Goal: Information Seeking & Learning: Learn about a topic

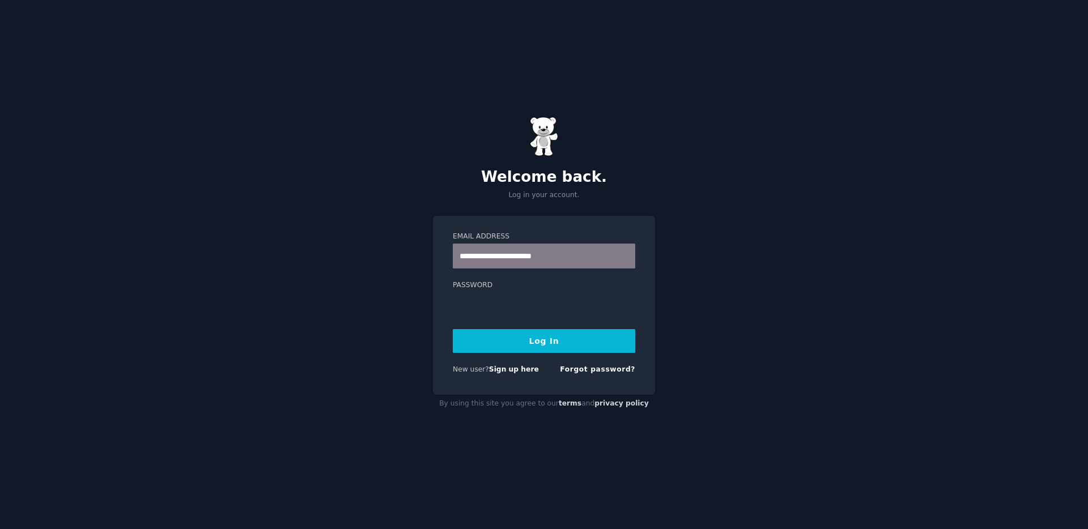
click at [555, 341] on button "Log In" at bounding box center [544, 341] width 183 height 24
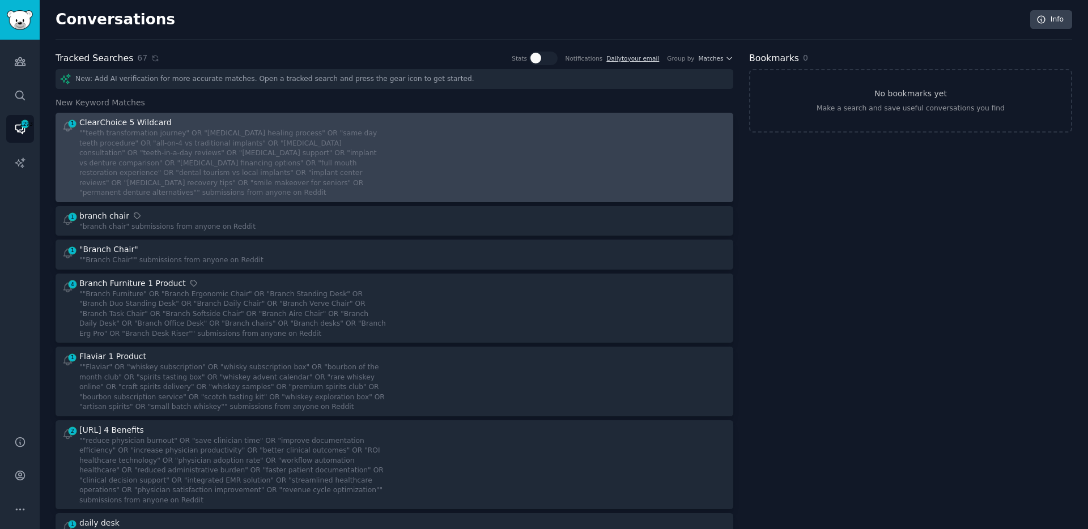
click at [540, 137] on div at bounding box center [564, 158] width 325 height 82
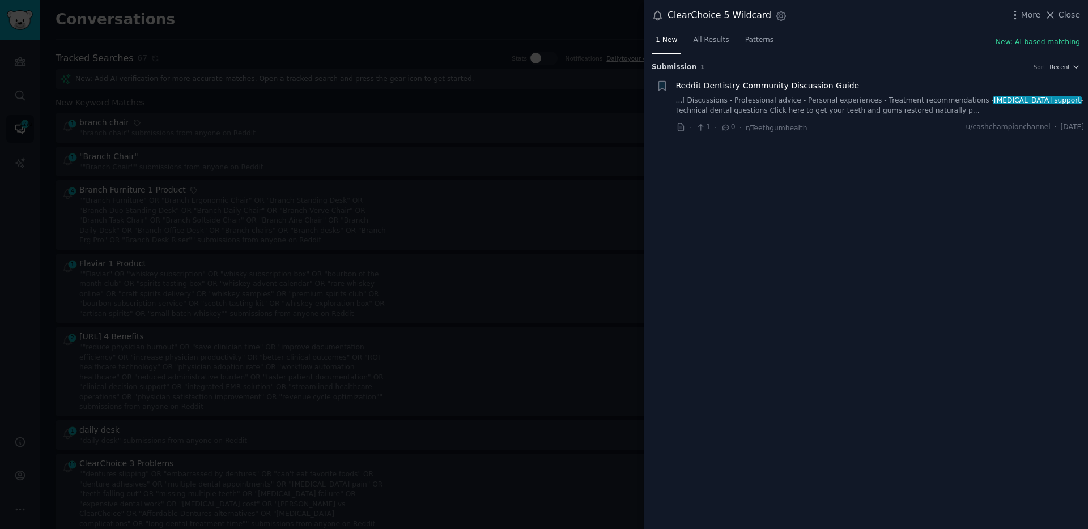
click at [799, 104] on link "...f Discussions - Professional advice - Personal experiences - Treatment recom…" at bounding box center [880, 106] width 409 height 20
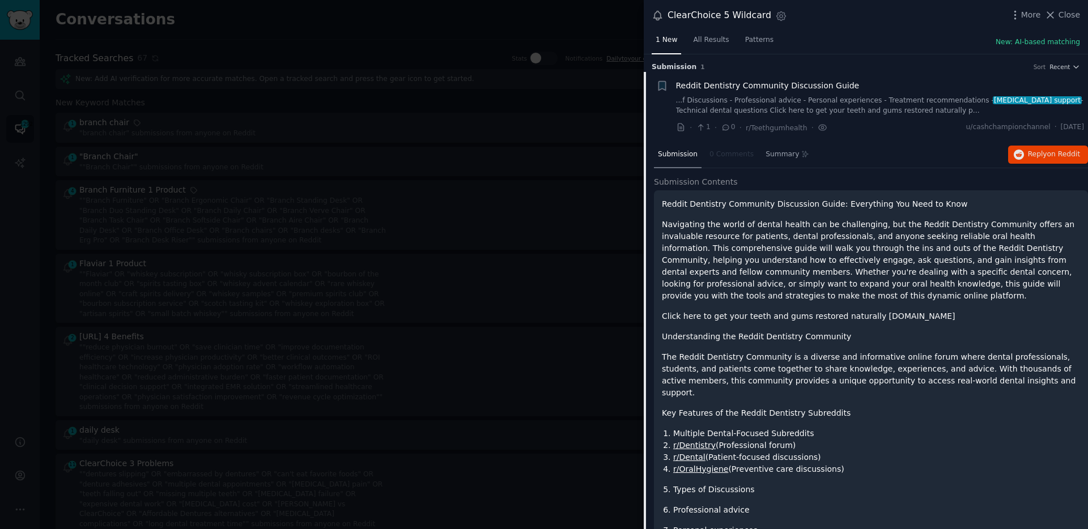
scroll to position [18, 0]
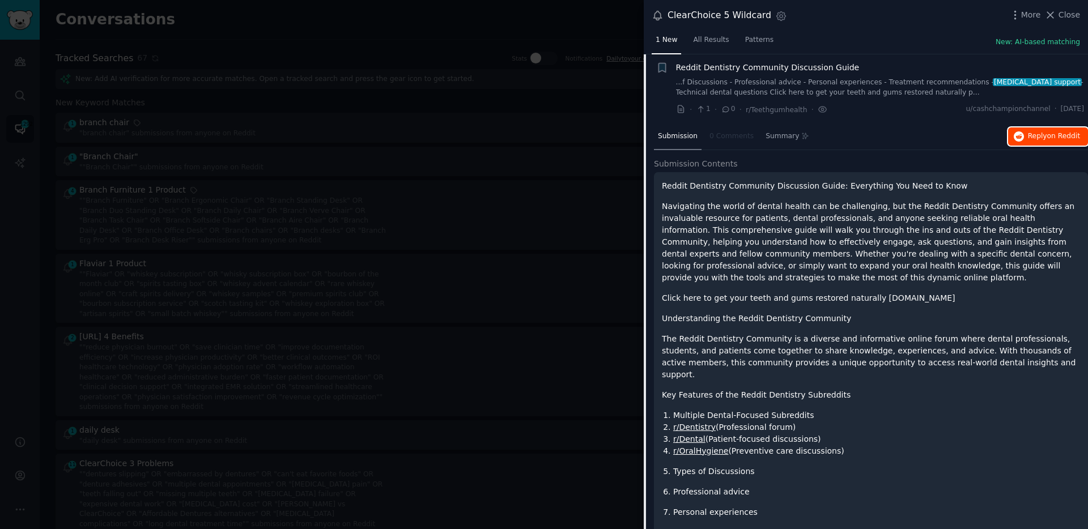
click at [1028, 134] on span "Reply on Reddit" at bounding box center [1054, 136] width 52 height 10
click at [630, 107] on div at bounding box center [544, 264] width 1088 height 529
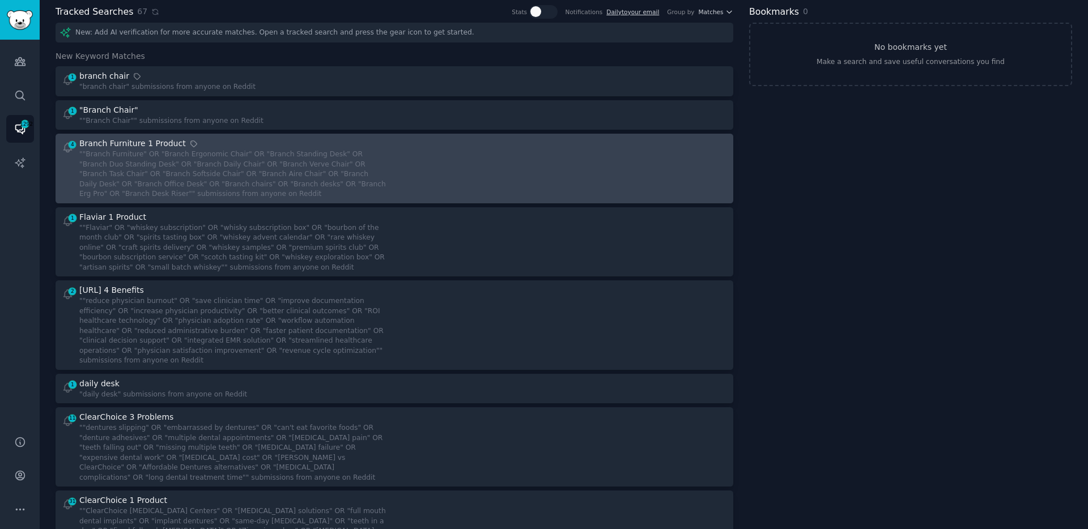
scroll to position [49, 0]
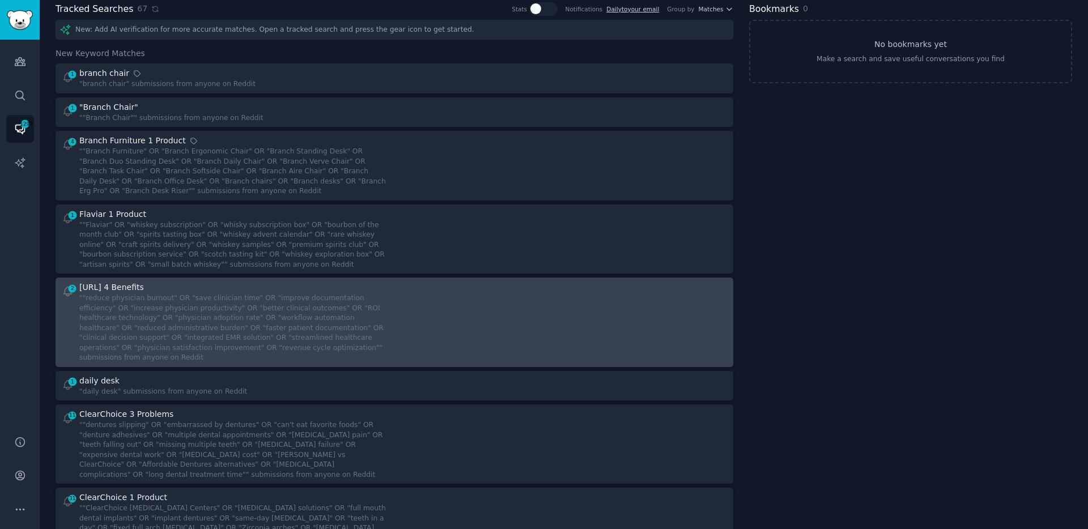
click at [524, 341] on div at bounding box center [564, 323] width 325 height 82
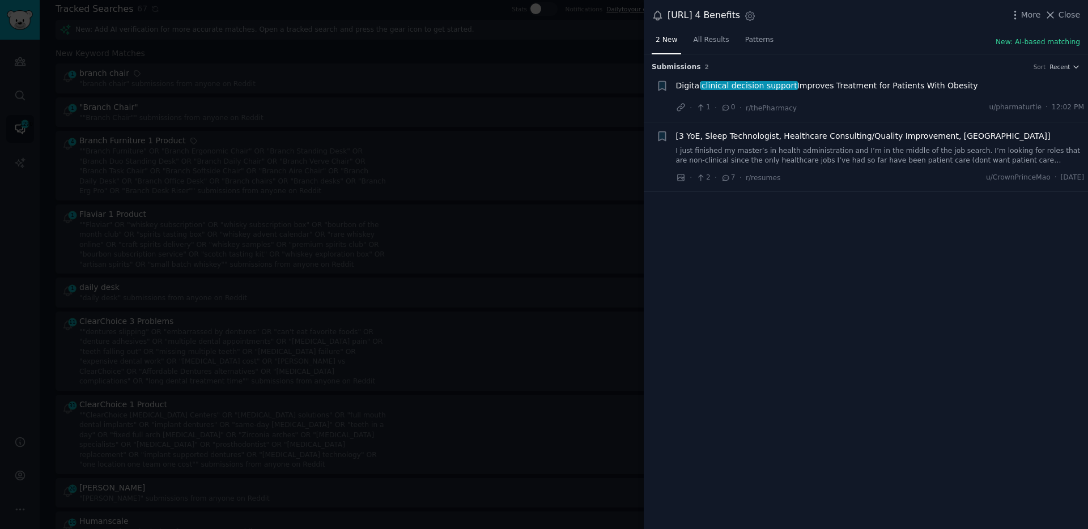
click at [857, 92] on div "Digital clinical decision support Improves Treatment for Patients With Obesity" at bounding box center [880, 88] width 409 height 16
click at [867, 86] on span "Digital clinical decision support Improves Treatment for Patients With Obesity" at bounding box center [827, 86] width 302 height 12
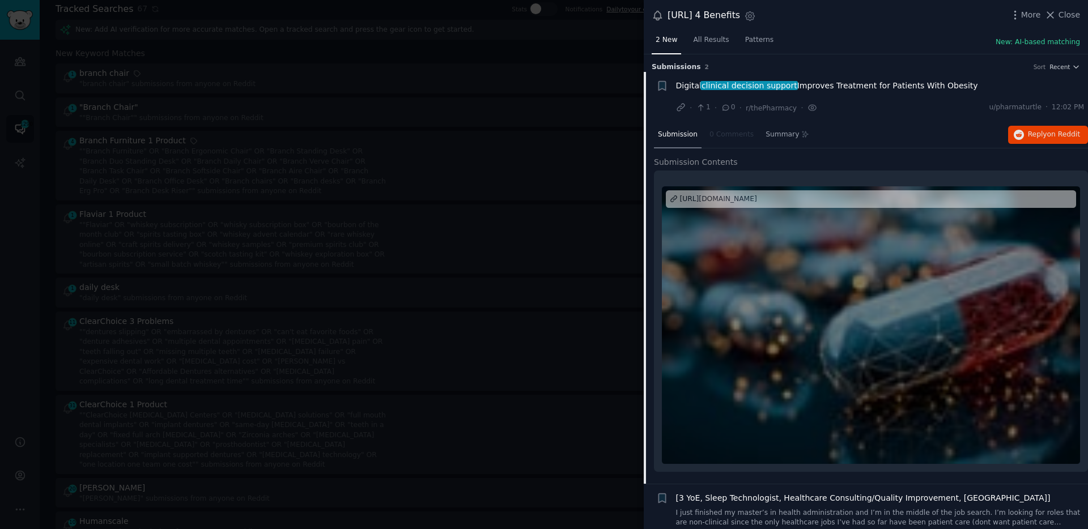
click at [582, 137] on div at bounding box center [544, 264] width 1088 height 529
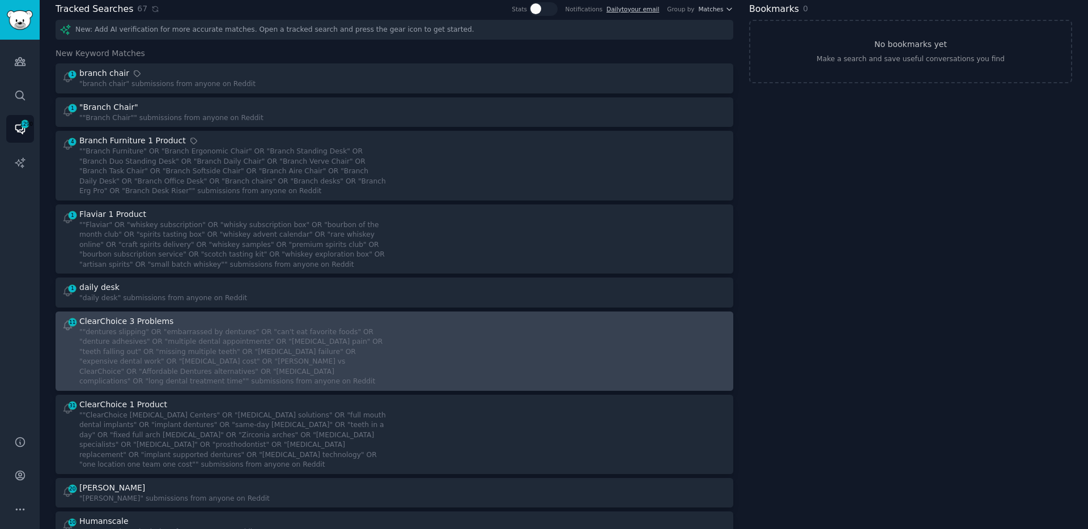
click at [561, 350] on div at bounding box center [564, 351] width 325 height 71
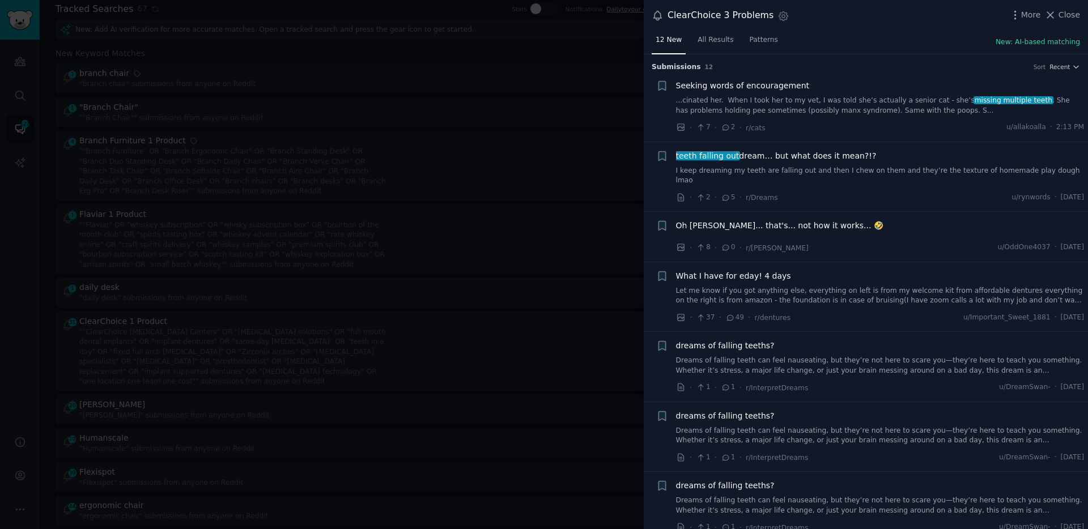
click at [780, 83] on span "Seeking words of encouragement" at bounding box center [743, 86] width 134 height 12
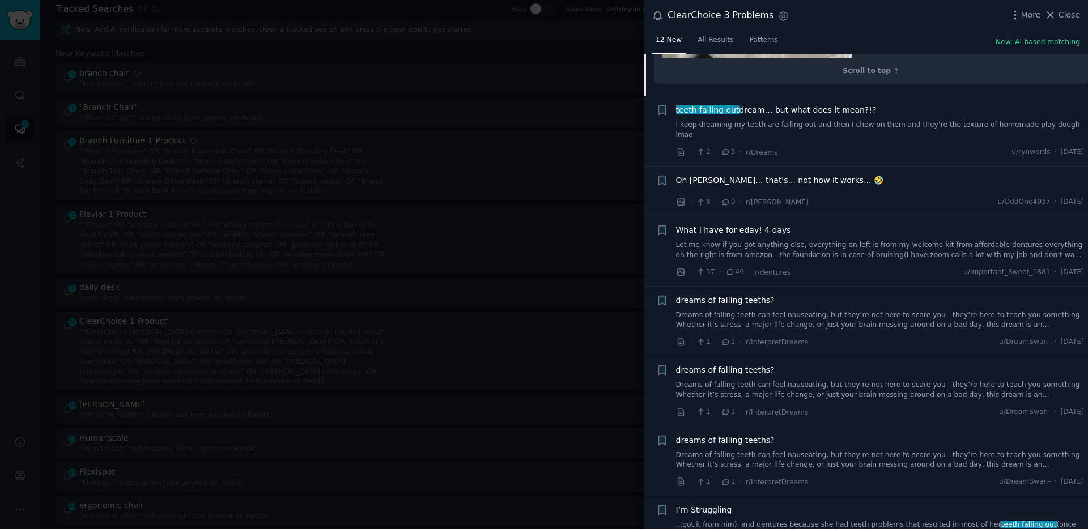
scroll to position [906, 0]
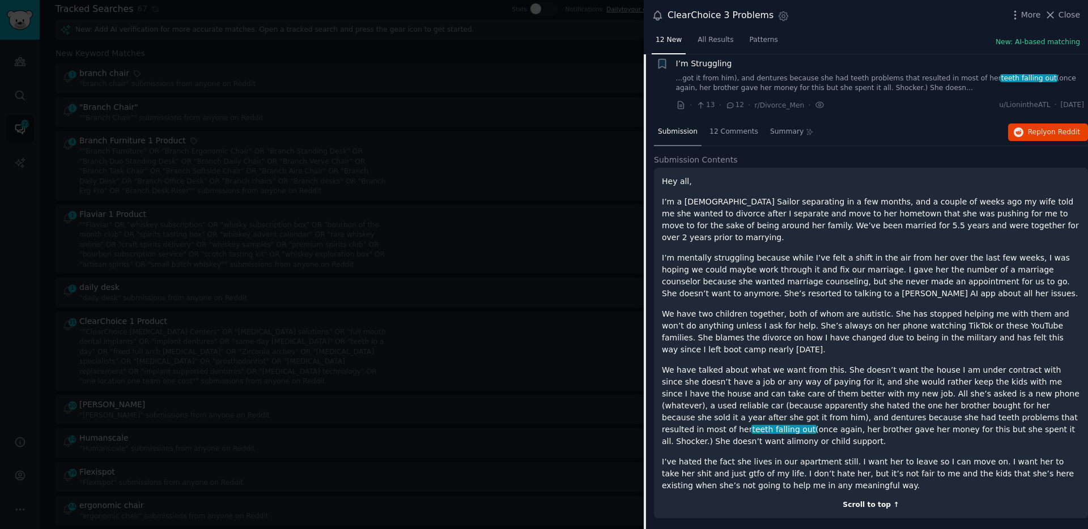
scroll to position [478, 0]
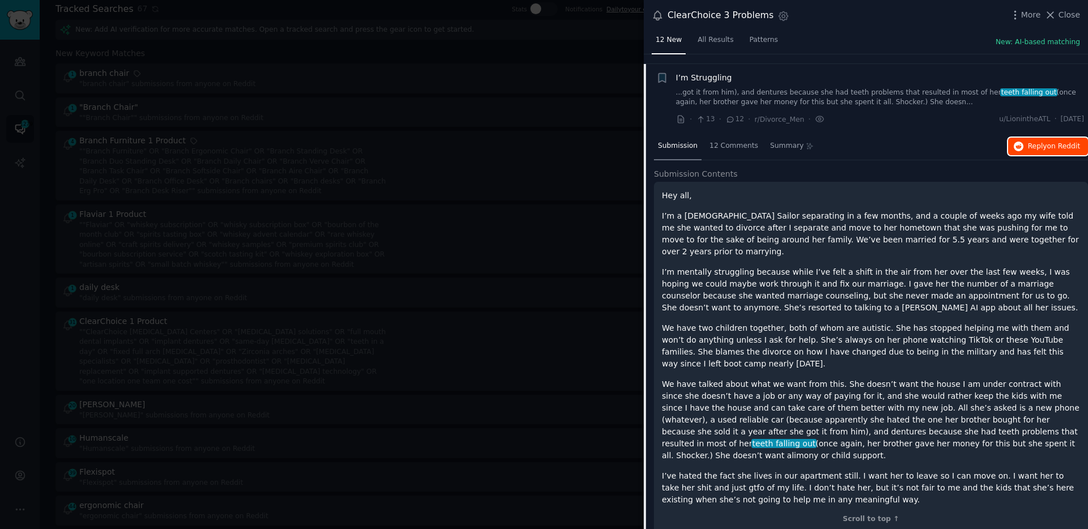
click at [1037, 142] on span "Reply on Reddit" at bounding box center [1054, 147] width 52 height 10
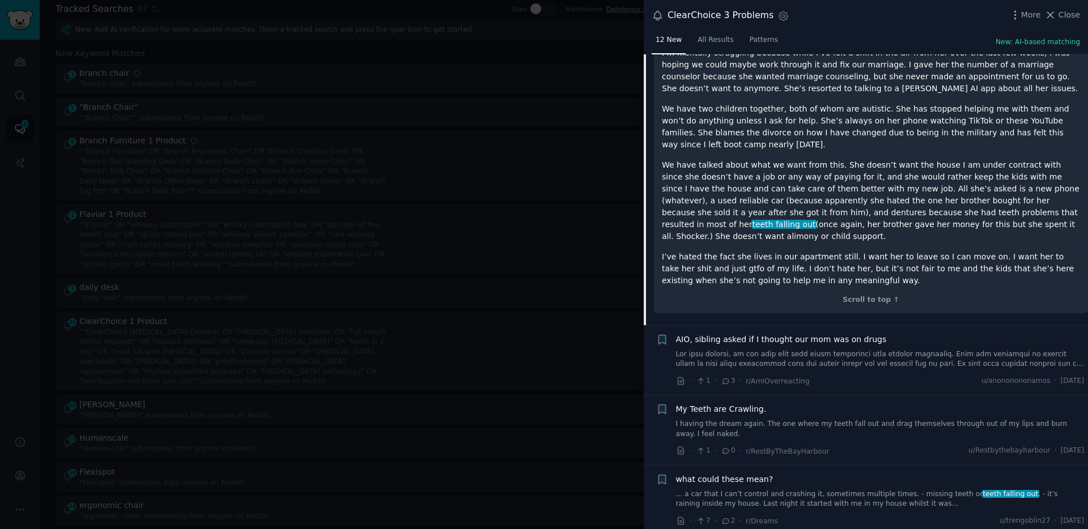
scroll to position [740, 0]
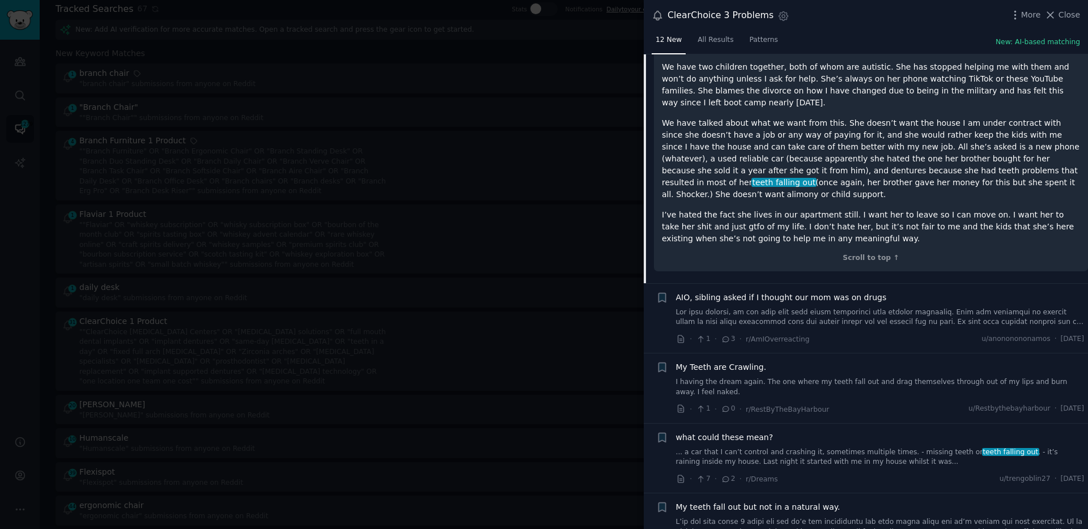
click at [500, 336] on div at bounding box center [544, 264] width 1088 height 529
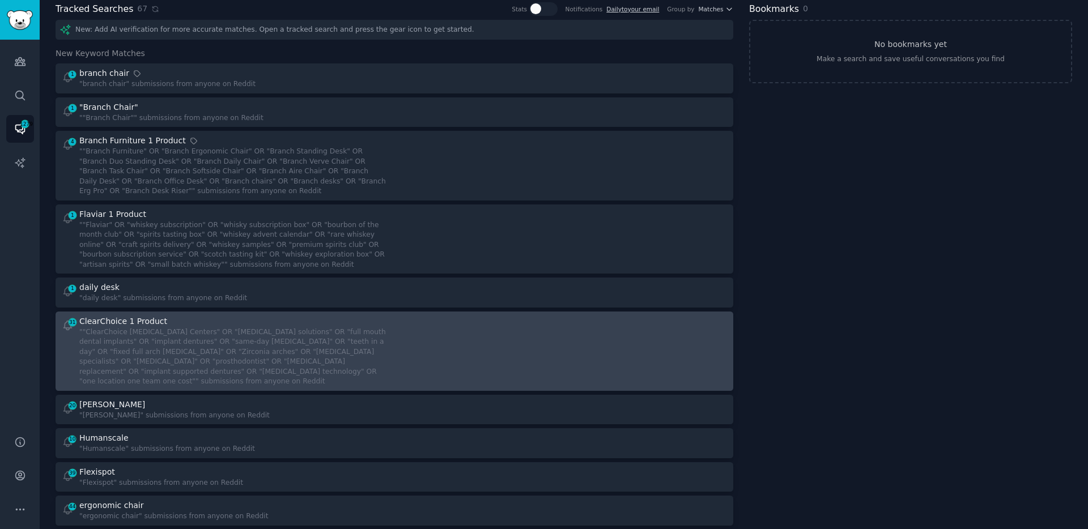
click at [466, 367] on div at bounding box center [564, 351] width 325 height 71
click at [473, 352] on div at bounding box center [564, 351] width 325 height 71
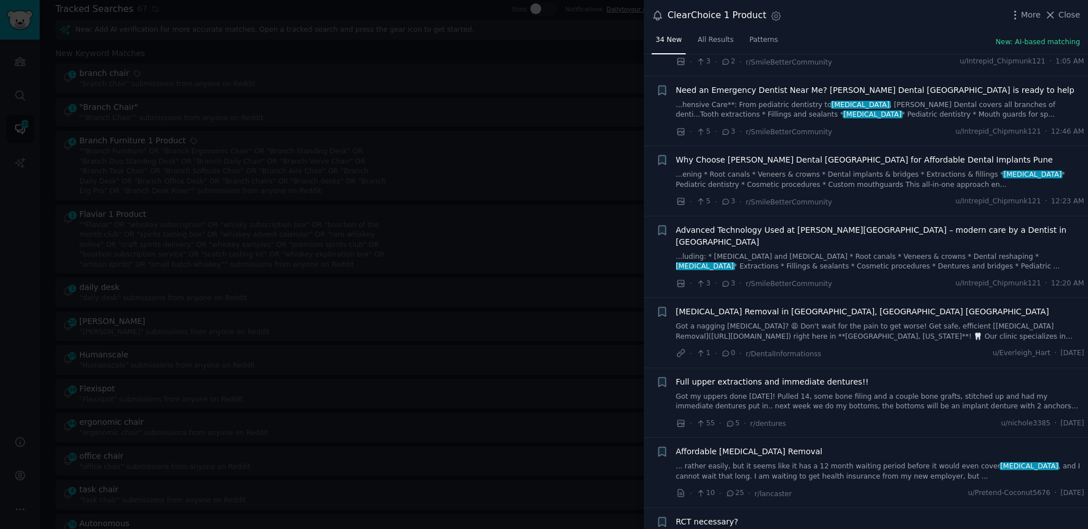
scroll to position [487, 0]
click at [829, 375] on span "Full upper extractions and immediate dentures!!" at bounding box center [772, 381] width 193 height 12
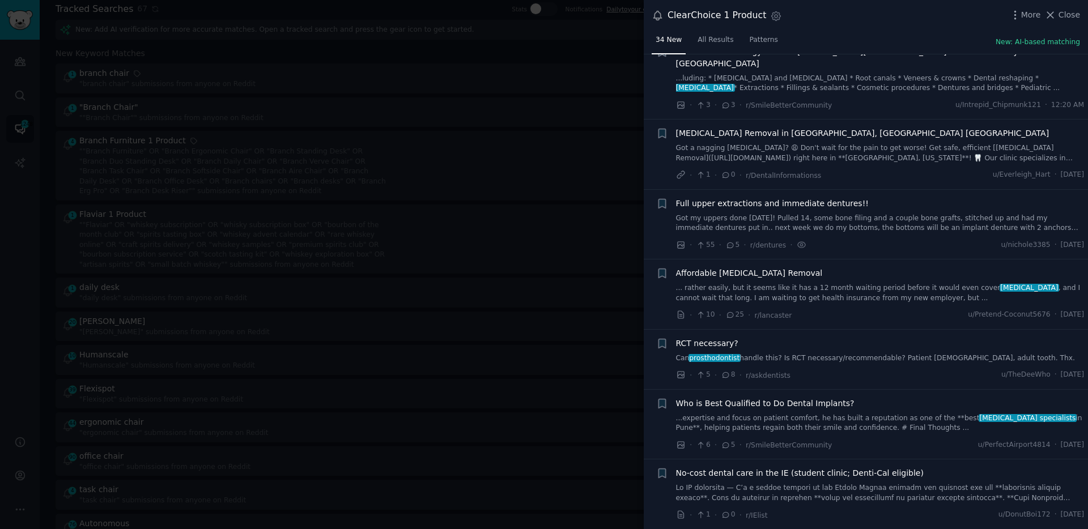
scroll to position [592, 0]
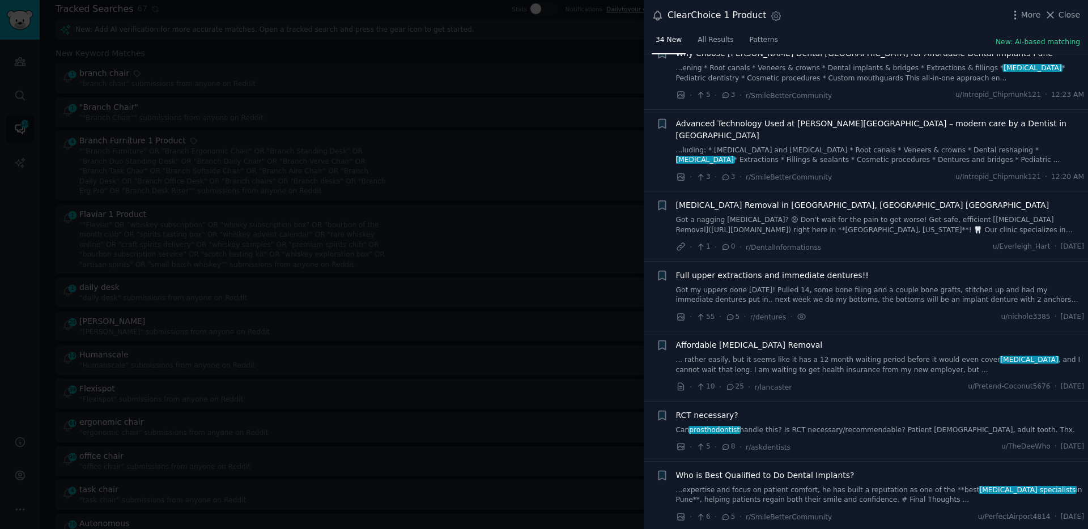
click at [169, 249] on div at bounding box center [544, 264] width 1088 height 529
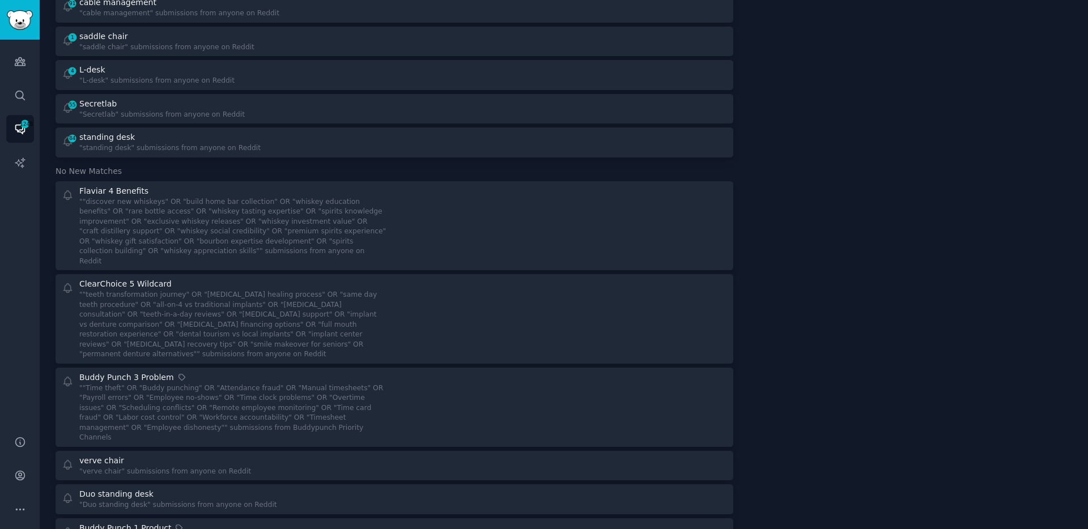
scroll to position [2671, 0]
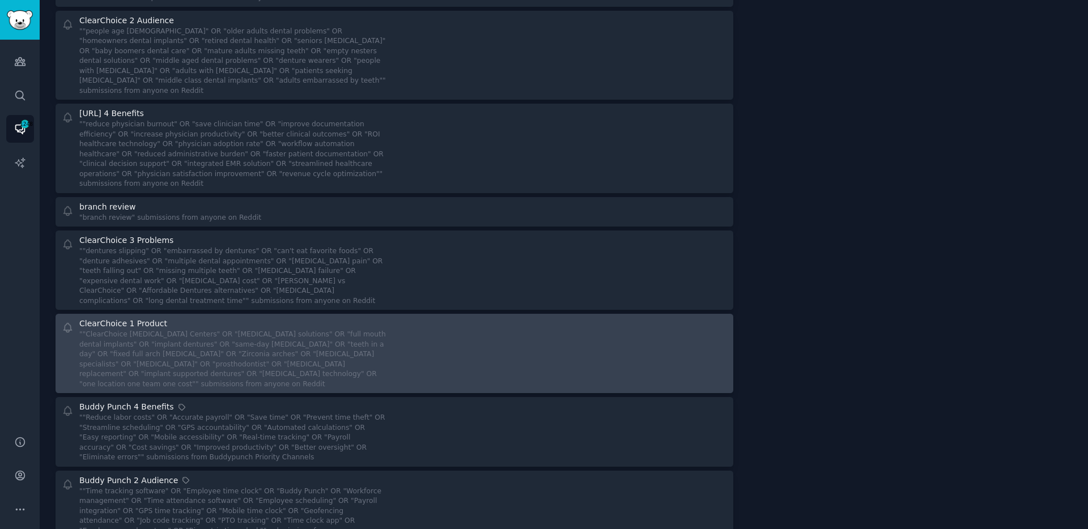
click at [502, 318] on div at bounding box center [564, 353] width 325 height 71
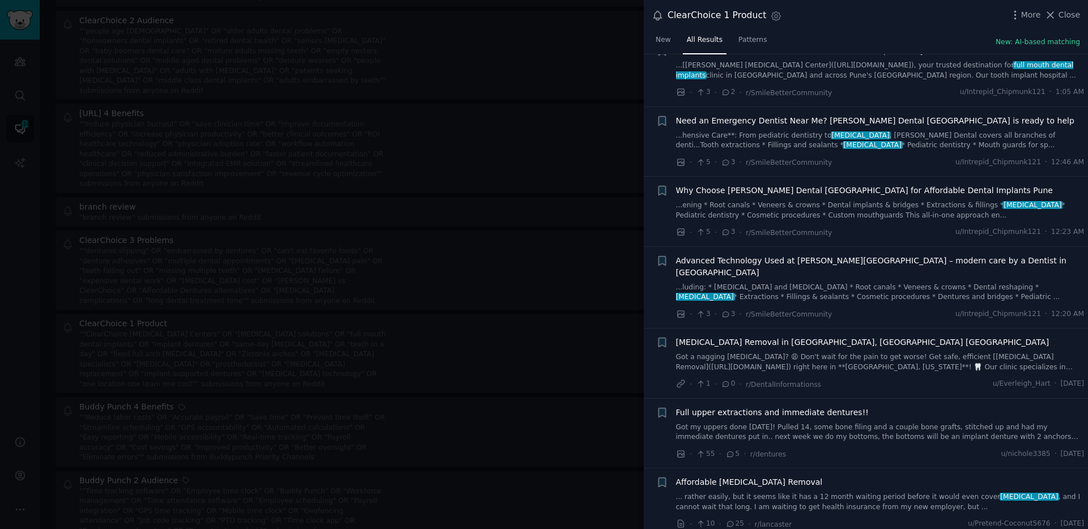
scroll to position [453, 0]
click at [826, 409] on span "Full upper extractions and immediate dentures!!" at bounding box center [772, 415] width 193 height 12
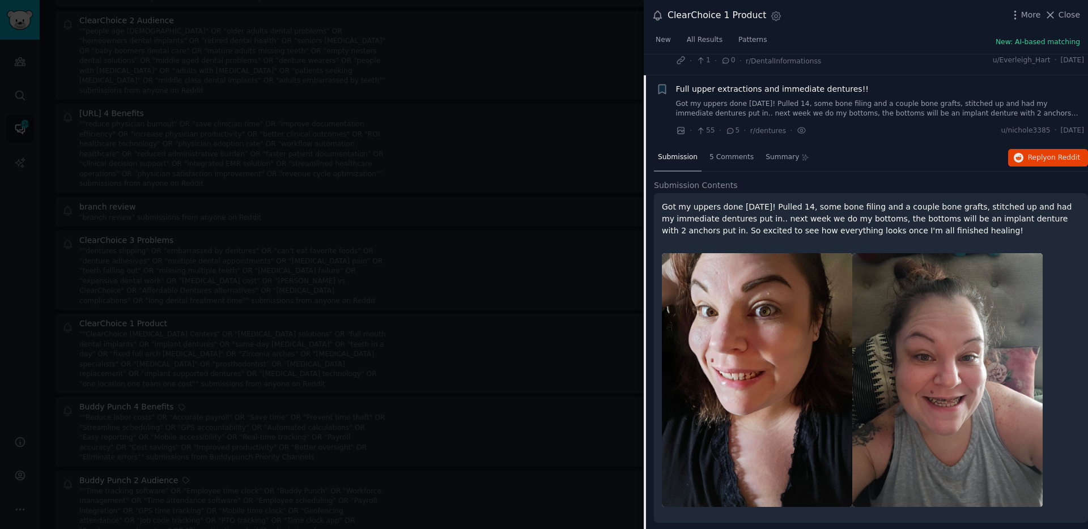
scroll to position [788, 0]
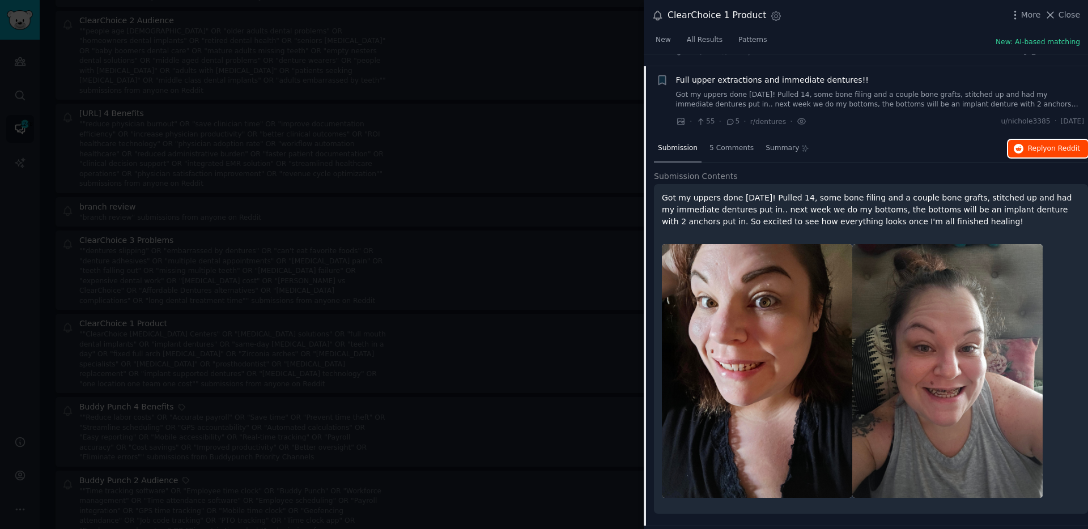
click at [1036, 143] on button "Reply on Reddit" at bounding box center [1048, 149] width 80 height 18
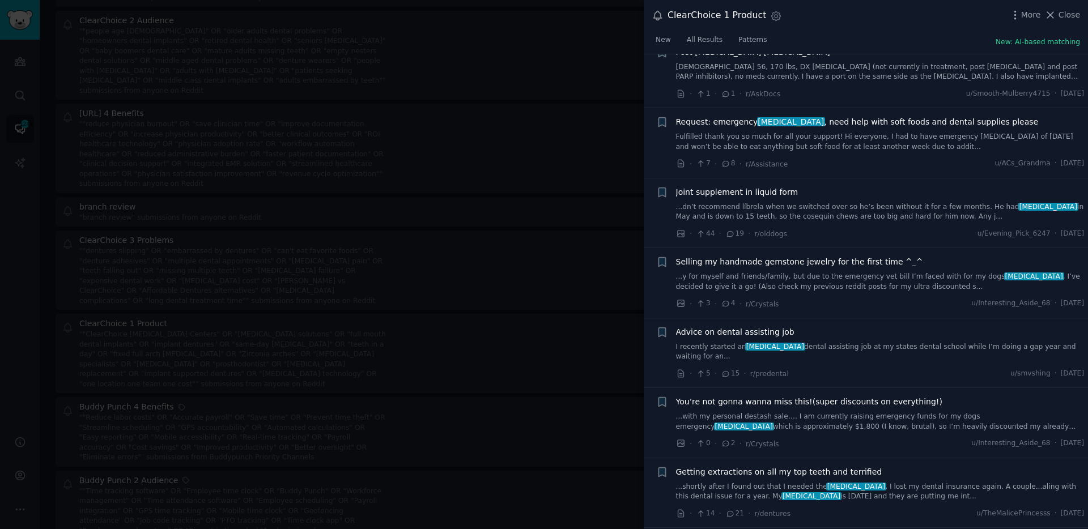
scroll to position [1700, 0]
click at [816, 465] on span "Getting extractions on all my top teeth and terrified" at bounding box center [779, 471] width 206 height 12
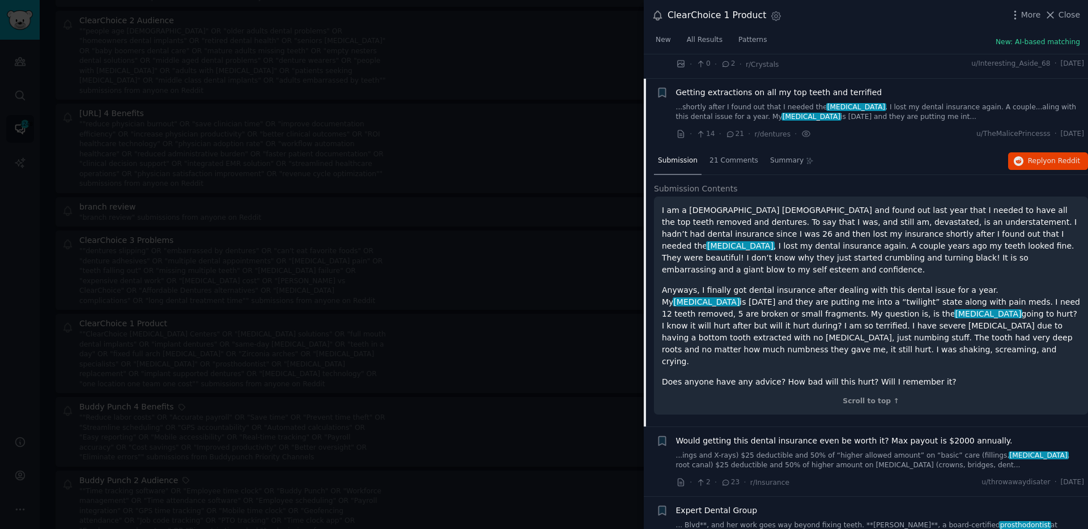
scroll to position [1700, 0]
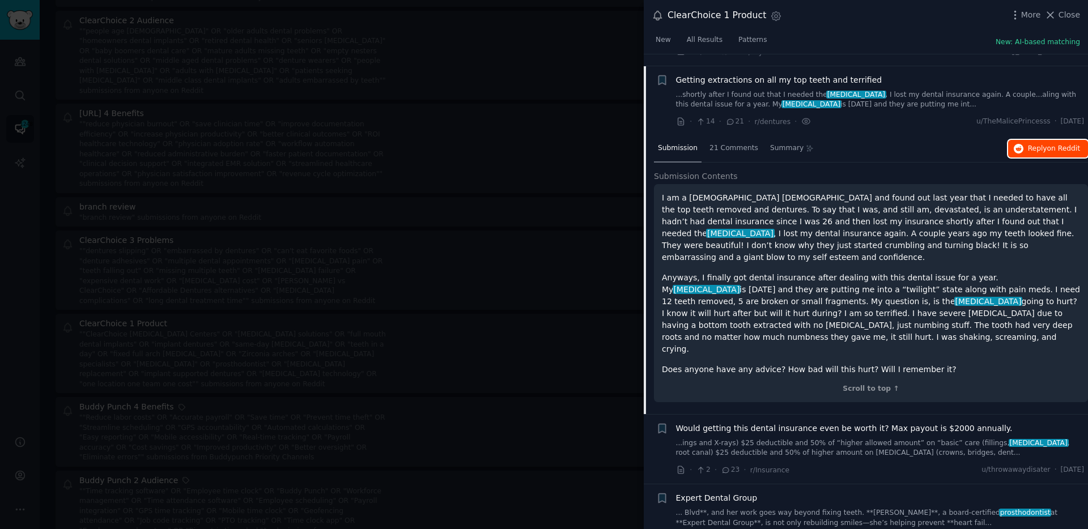
click at [1054, 145] on span "on Reddit" at bounding box center [1063, 149] width 33 height 8
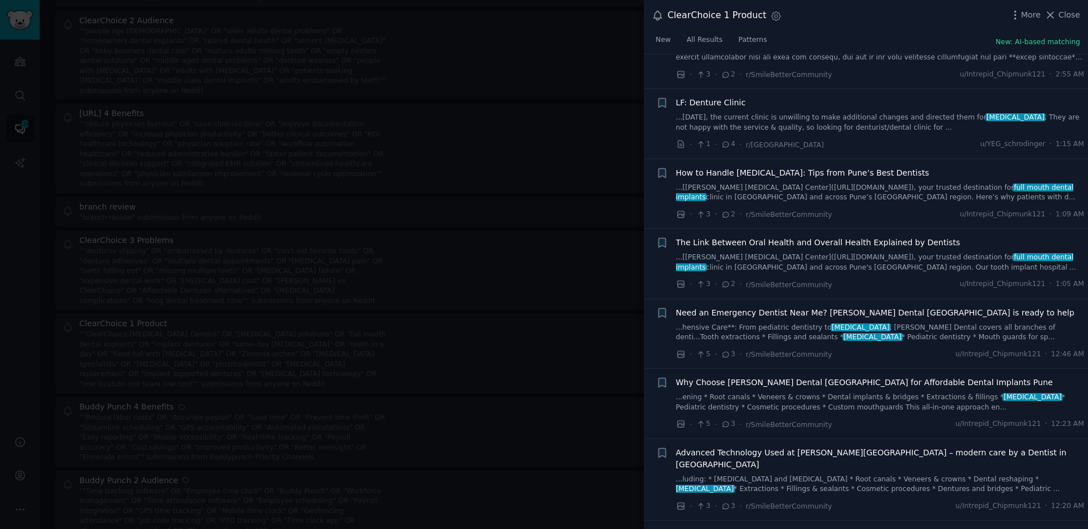
scroll to position [0, 0]
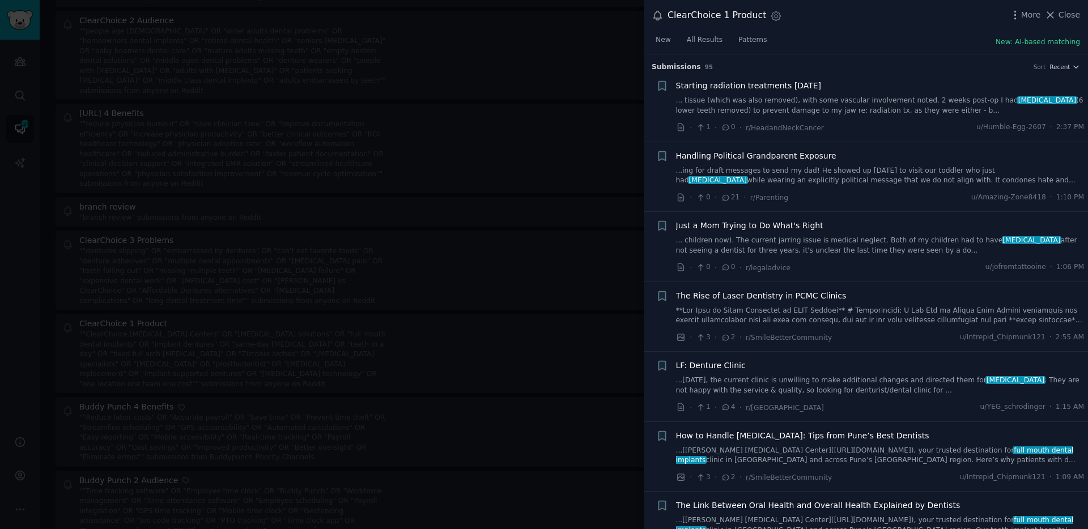
click at [608, 126] on div at bounding box center [544, 264] width 1088 height 529
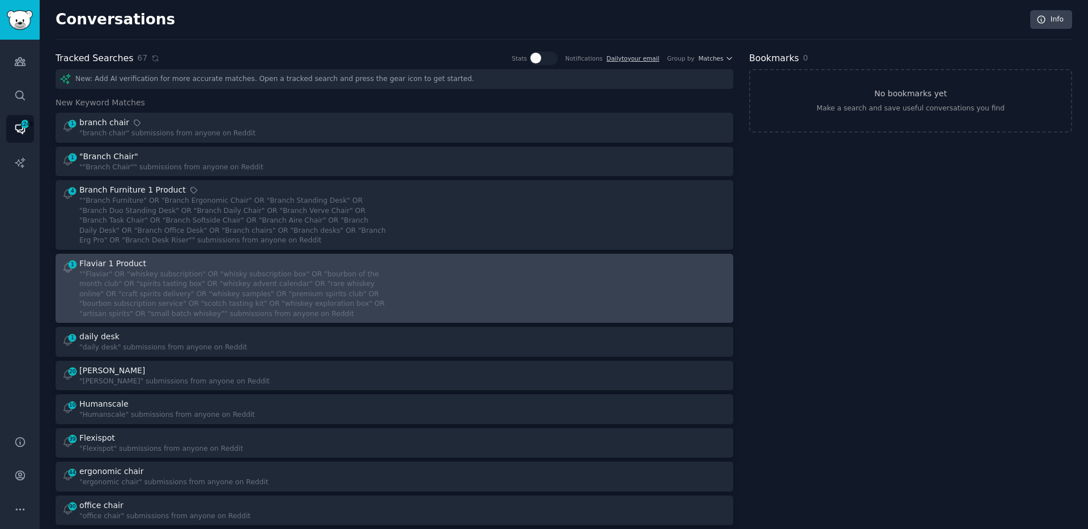
click at [462, 264] on div at bounding box center [564, 289] width 325 height 62
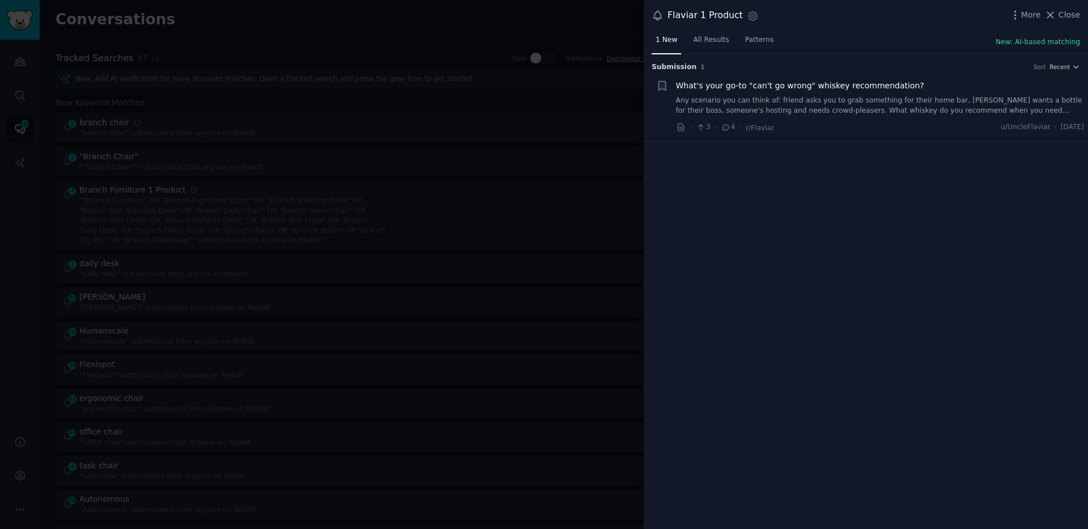
click at [391, 187] on div at bounding box center [544, 264] width 1088 height 529
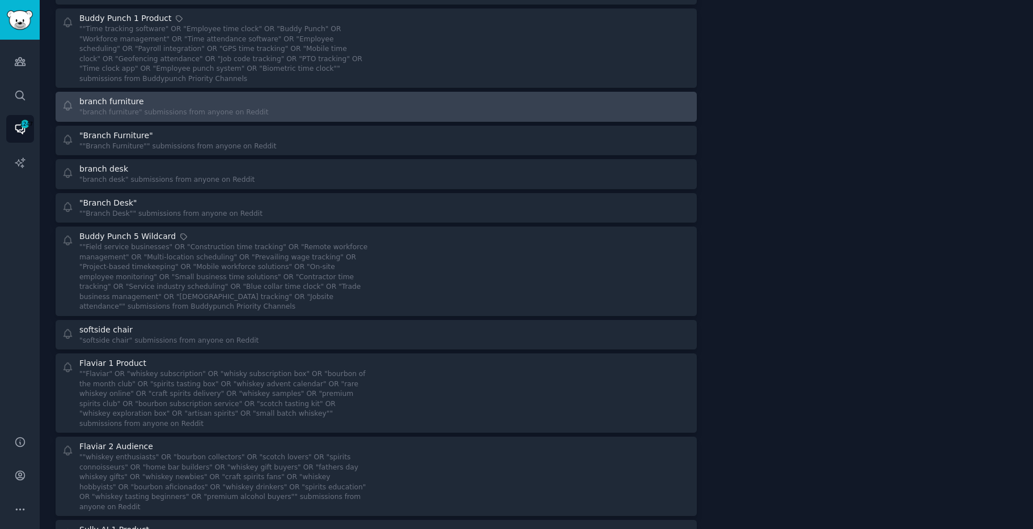
scroll to position [2207, 0]
